Goal: Task Accomplishment & Management: Complete application form

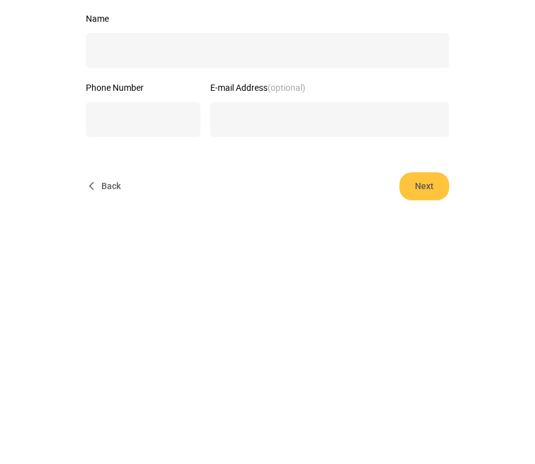
type input "**********"
click at [267, 167] on input "E-mail Address (optional)" at bounding box center [329, 168] width 239 height 35
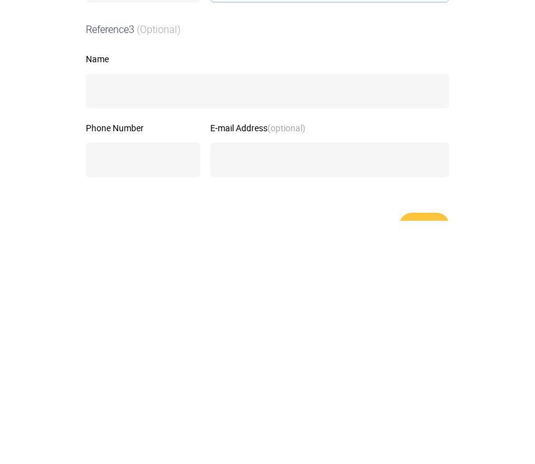
scroll to position [409, 0]
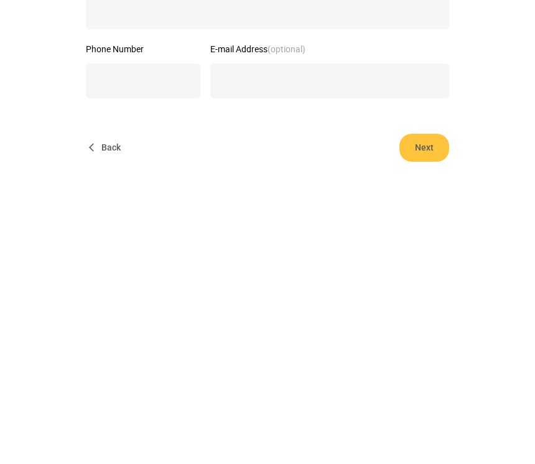
type input "**********"
click at [425, 377] on span "Next" at bounding box center [424, 391] width 25 height 28
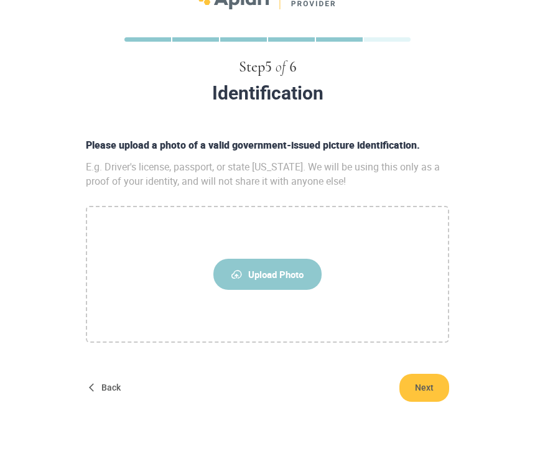
scroll to position [16, 0]
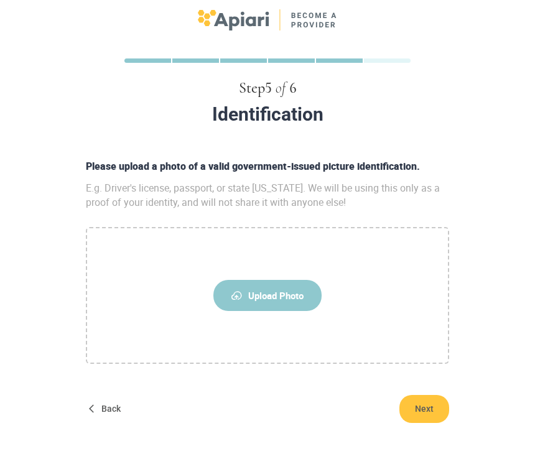
click at [279, 292] on span "Upload Photo" at bounding box center [267, 295] width 108 height 31
click at [0, 0] on input "Upload Photo" at bounding box center [0, 0] width 0 height 0
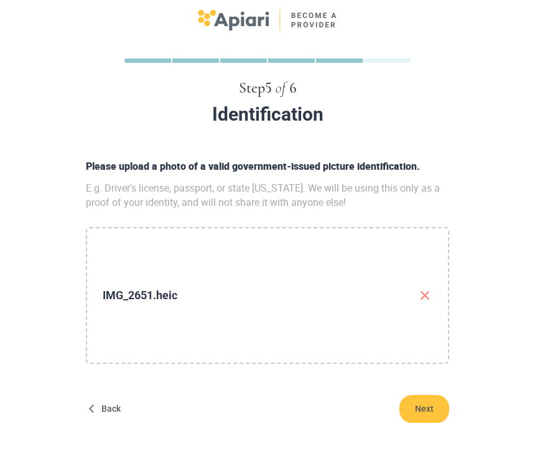
click at [424, 404] on span "Next" at bounding box center [424, 409] width 25 height 28
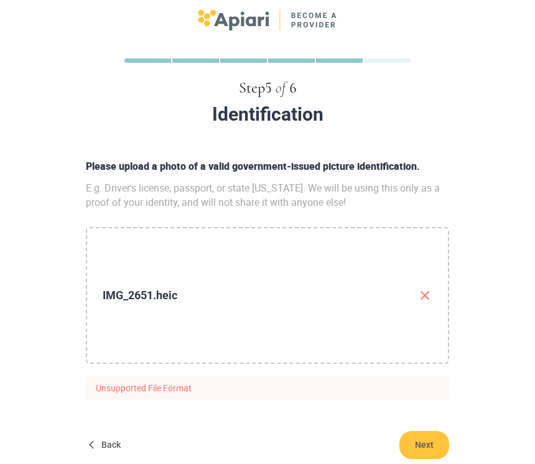
click at [420, 294] on icon "button" at bounding box center [425, 295] width 15 height 15
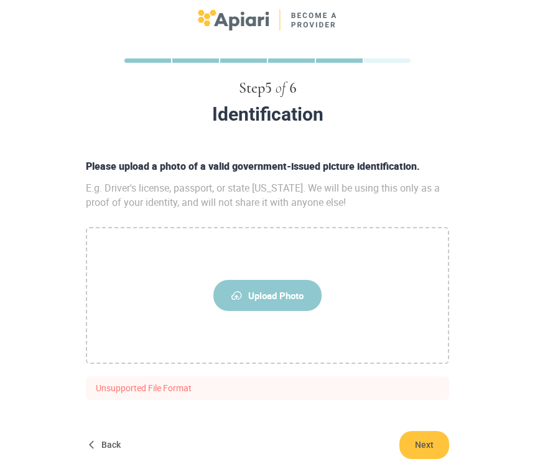
click at [291, 294] on span "Upload Photo" at bounding box center [267, 295] width 108 height 31
click at [0, 0] on input "Upload Photo" at bounding box center [0, 0] width 0 height 0
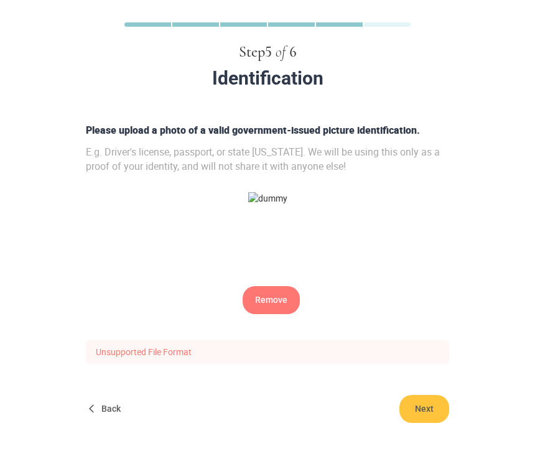
click at [423, 407] on span "Next" at bounding box center [424, 409] width 25 height 28
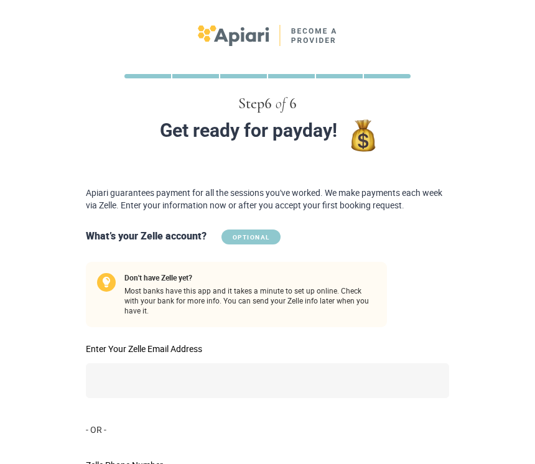
scroll to position [145, 0]
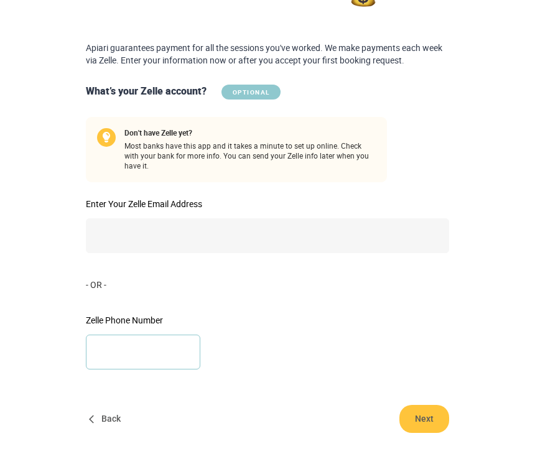
click at [165, 339] on input "Zelle Phone Number" at bounding box center [143, 352] width 114 height 35
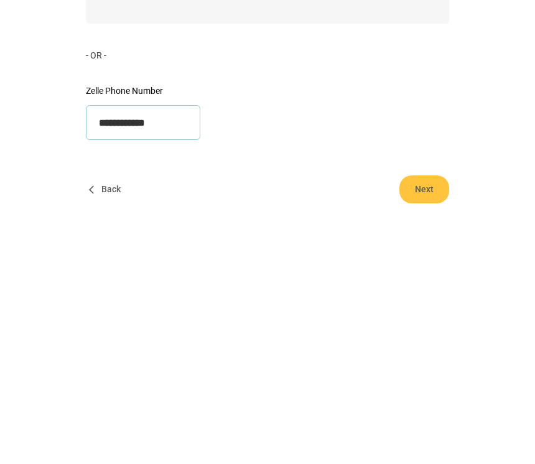
type input "**********"
click at [421, 405] on span "Next" at bounding box center [424, 419] width 25 height 28
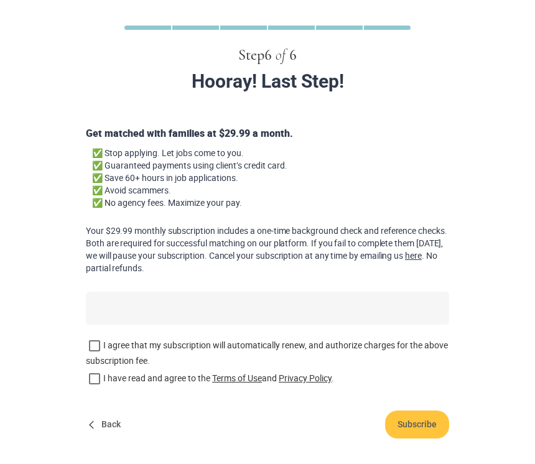
scroll to position [65, 0]
